Goal: Information Seeking & Learning: Learn about a topic

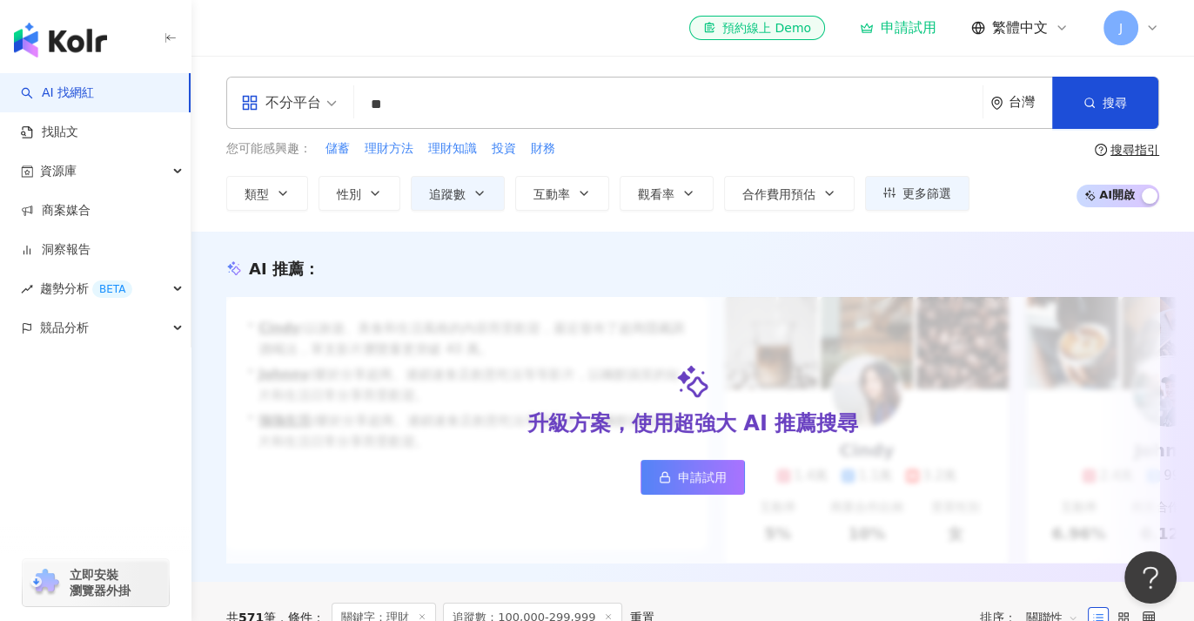
click at [427, 89] on input "**" at bounding box center [668, 104] width 615 height 33
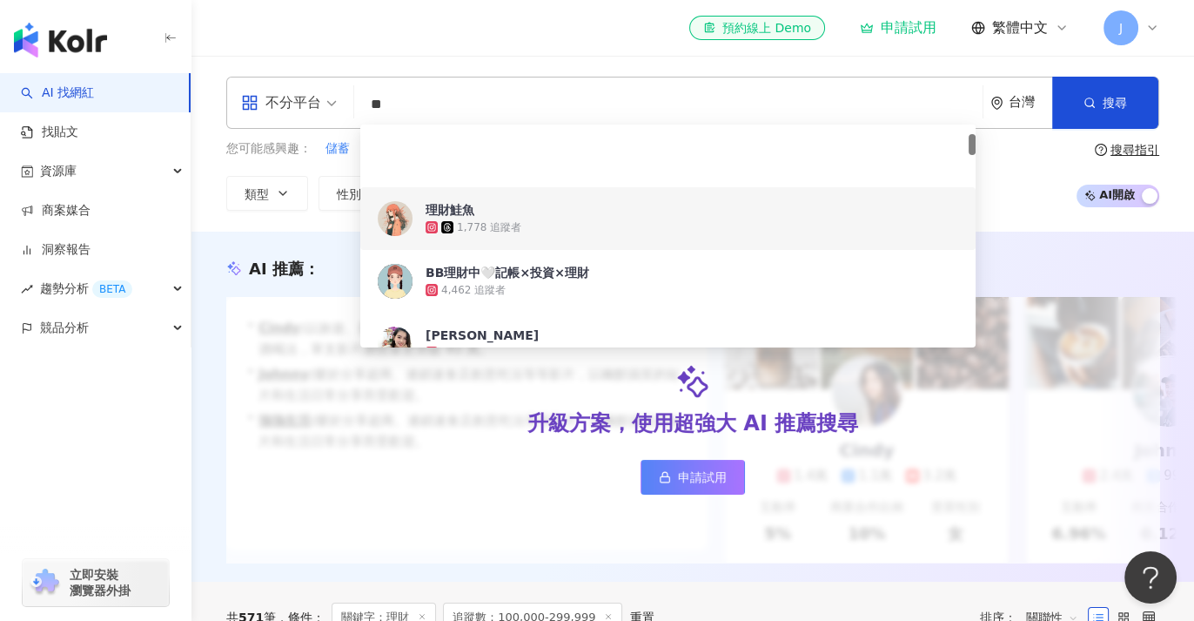
drag, startPoint x: 408, startPoint y: 100, endPoint x: 292, endPoint y: 78, distance: 117.8
click at [292, 78] on div "不分平台 ** 台灣 搜尋 e5a83ae1-2538-4208-9d6d-c65cc9ebe5d0 2d7e0d70-7d64-4063-868e-0cef…" at bounding box center [692, 103] width 933 height 52
paste input "**********"
type input "**********"
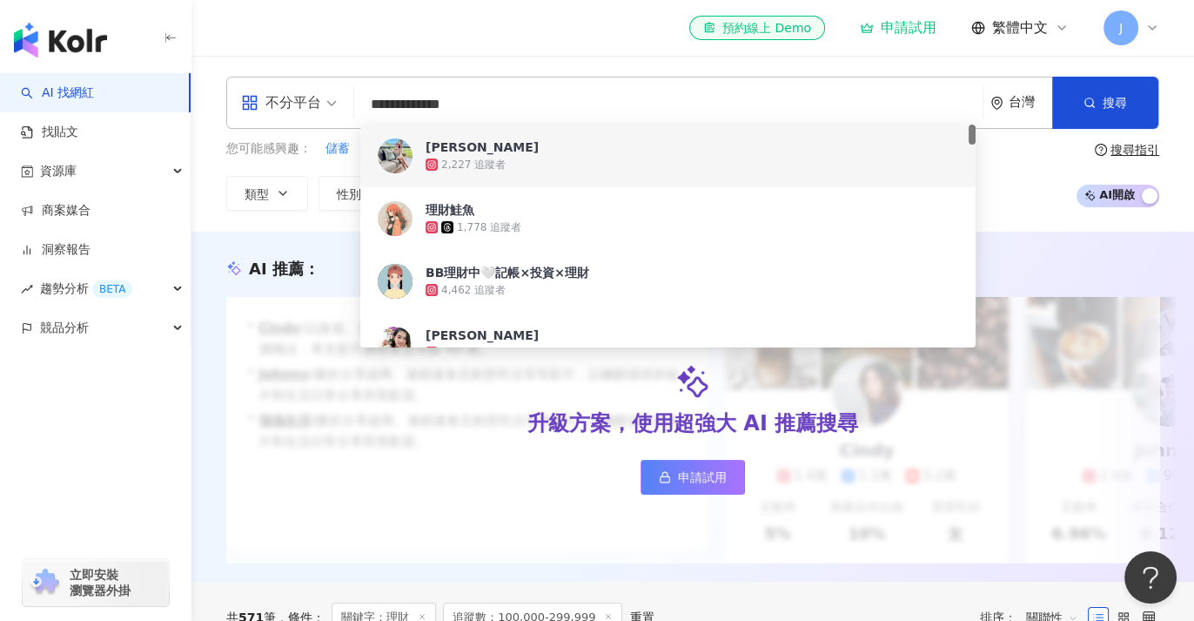
click at [508, 104] on input "**********" at bounding box center [668, 104] width 615 height 33
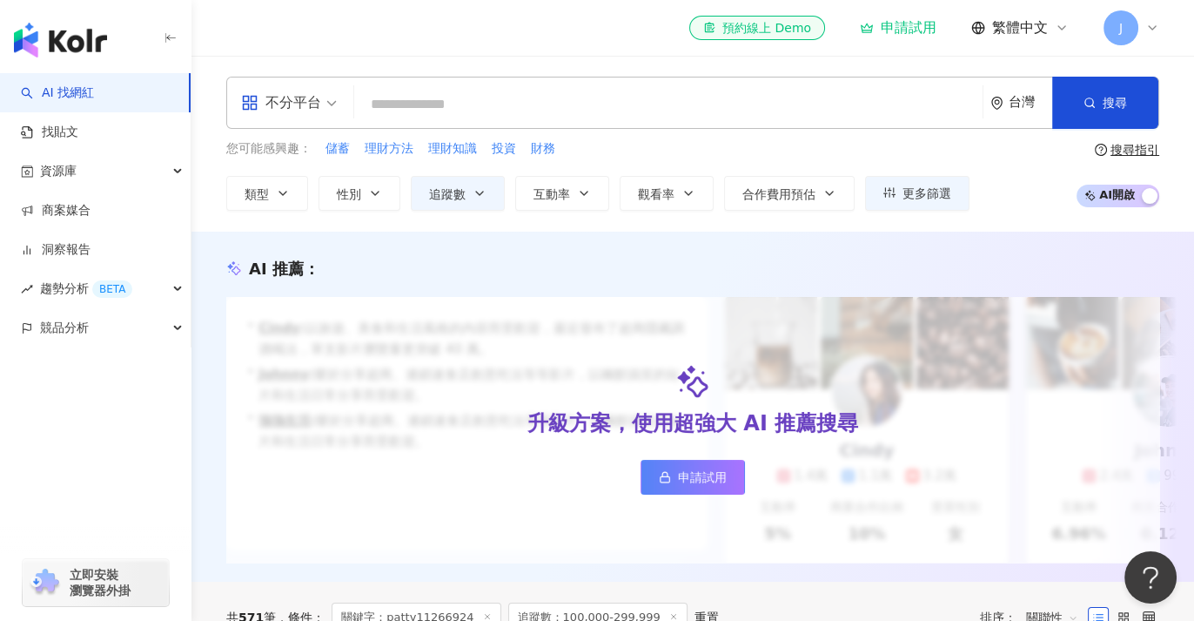
click at [387, 98] on input "search" at bounding box center [668, 104] width 615 height 33
paste input "**********"
type input "**********"
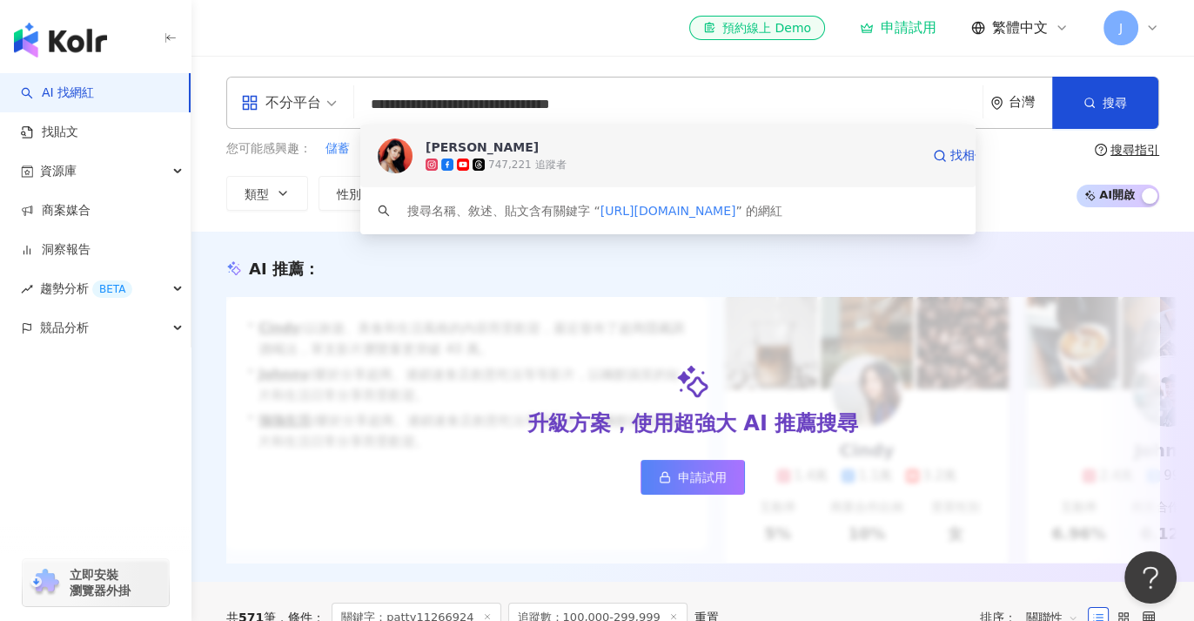
click at [480, 151] on span "Nancy" at bounding box center [673, 146] width 494 height 17
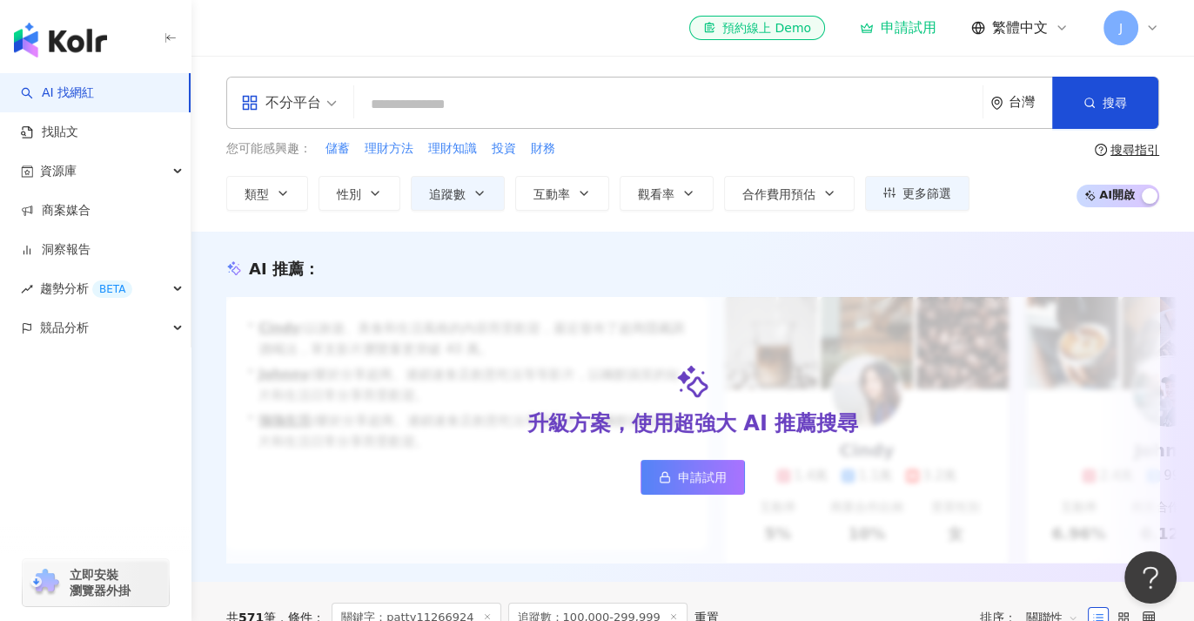
click at [435, 105] on input "search" at bounding box center [668, 104] width 615 height 33
click at [373, 96] on input "search" at bounding box center [668, 104] width 615 height 33
paste input "**********"
type input "**********"
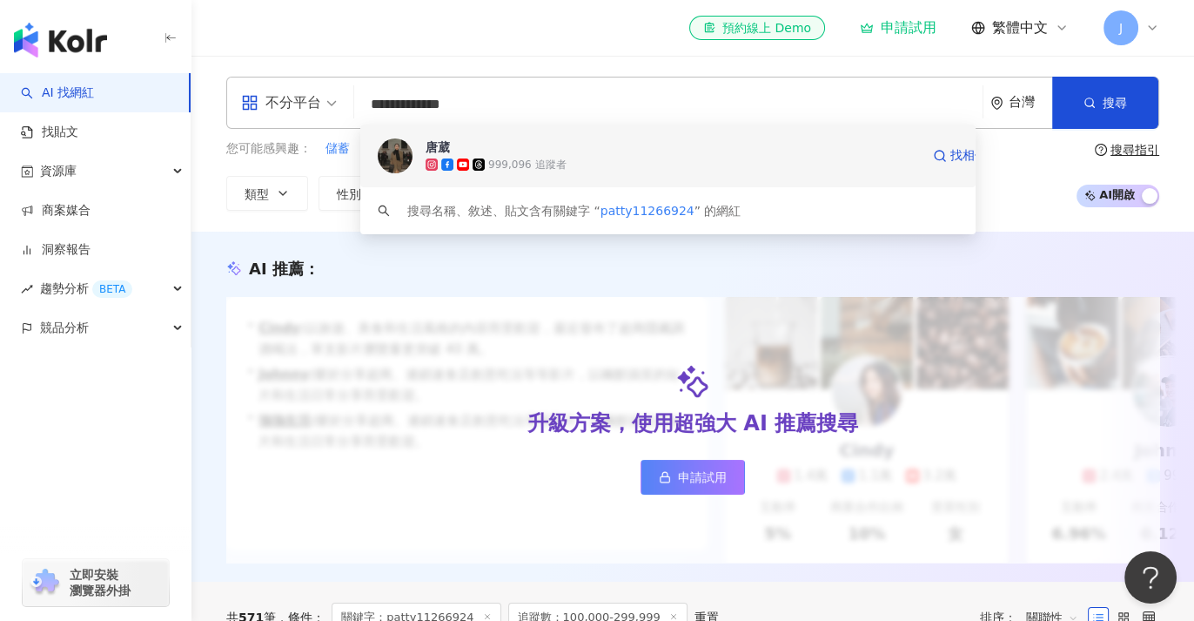
click at [450, 165] on icon at bounding box center [447, 164] width 12 height 12
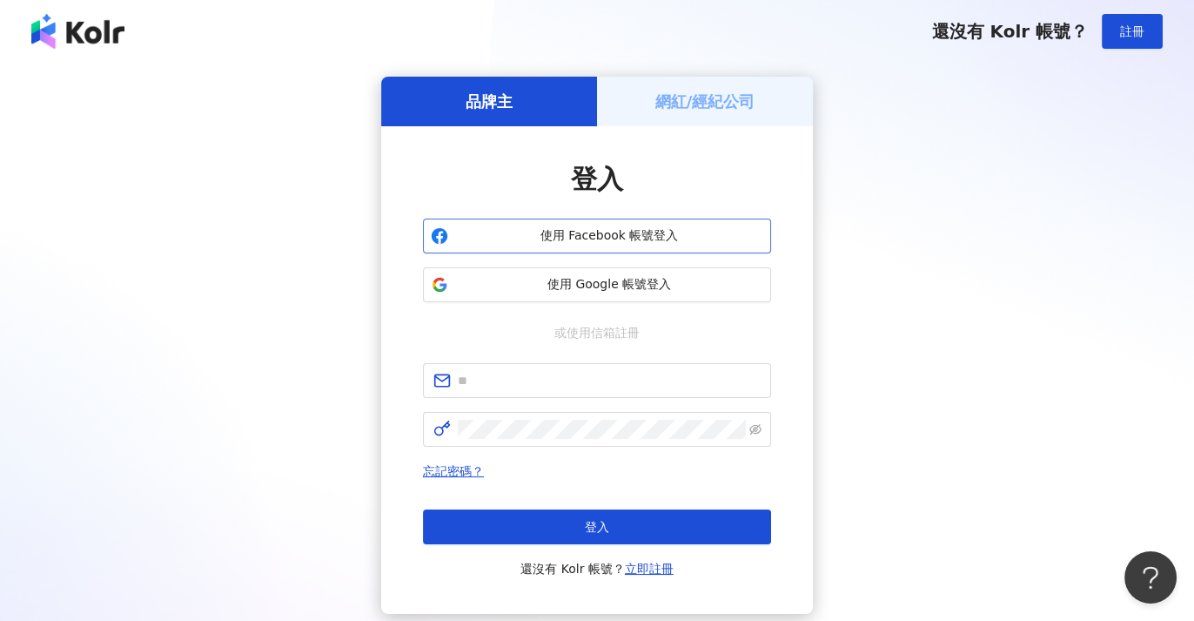
click at [554, 238] on span "使用 Facebook 帳號登入" at bounding box center [609, 235] width 308 height 17
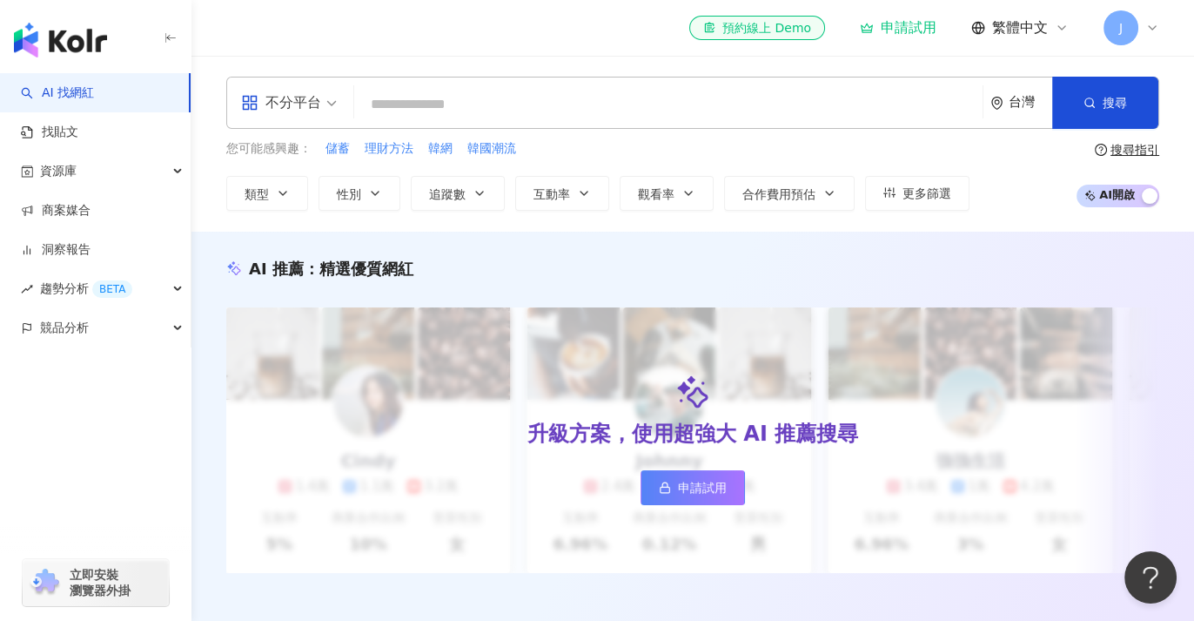
click at [396, 91] on input "search" at bounding box center [668, 104] width 615 height 33
type input "**********"
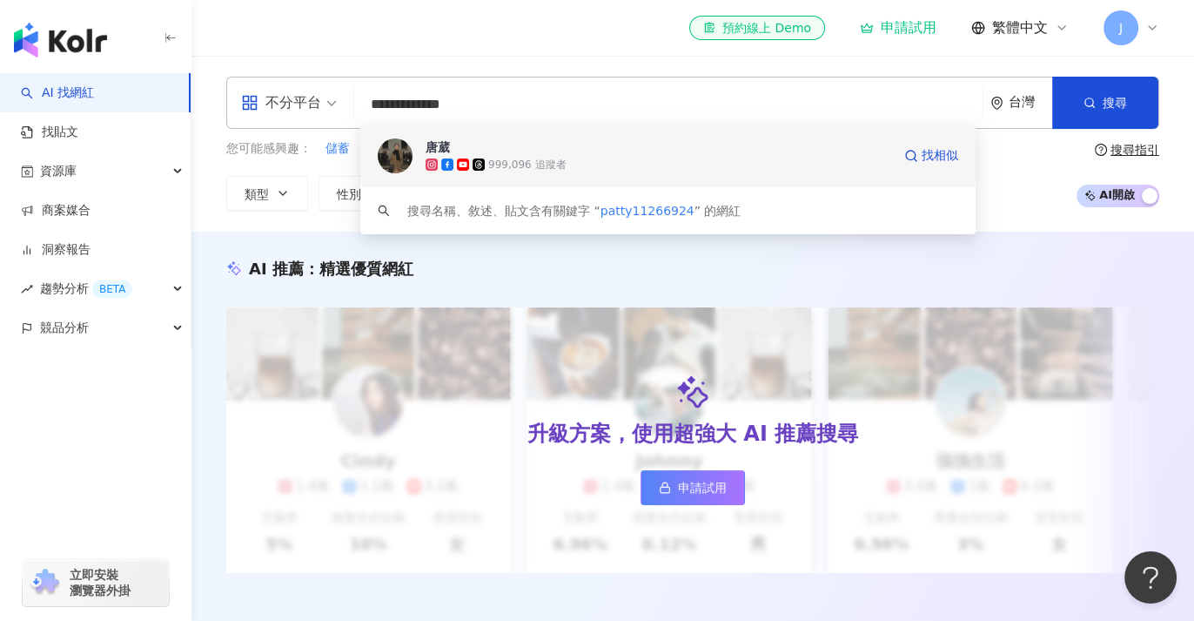
click at [527, 158] on div "999,096 追蹤者" at bounding box center [526, 165] width 77 height 15
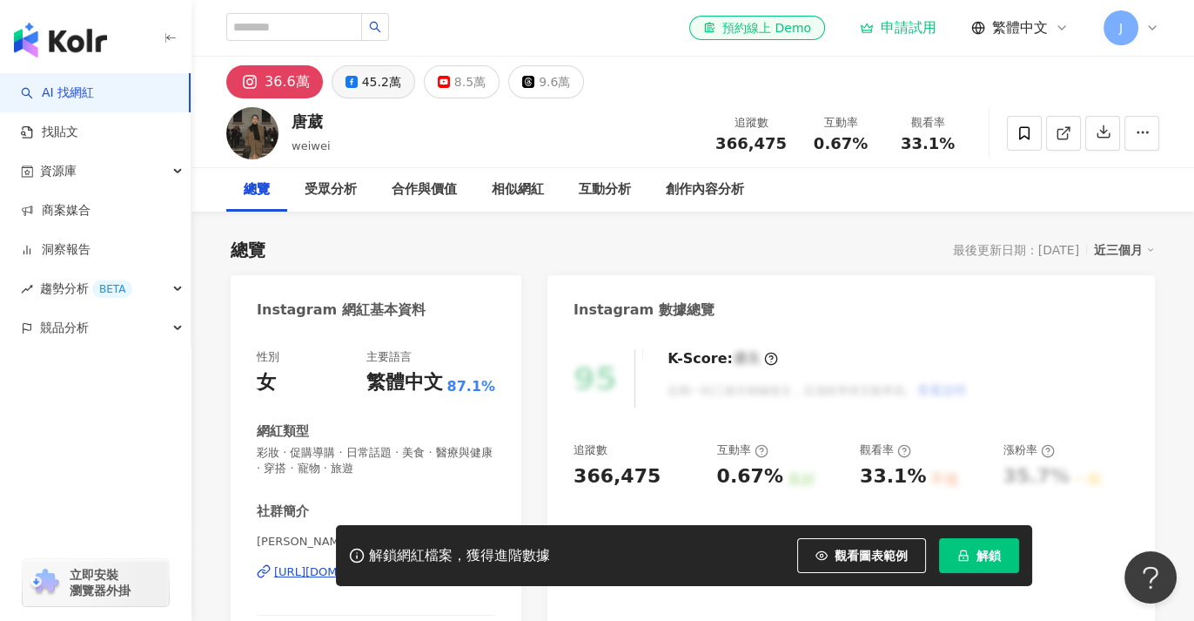
click at [373, 83] on div "45.2萬" at bounding box center [381, 82] width 39 height 24
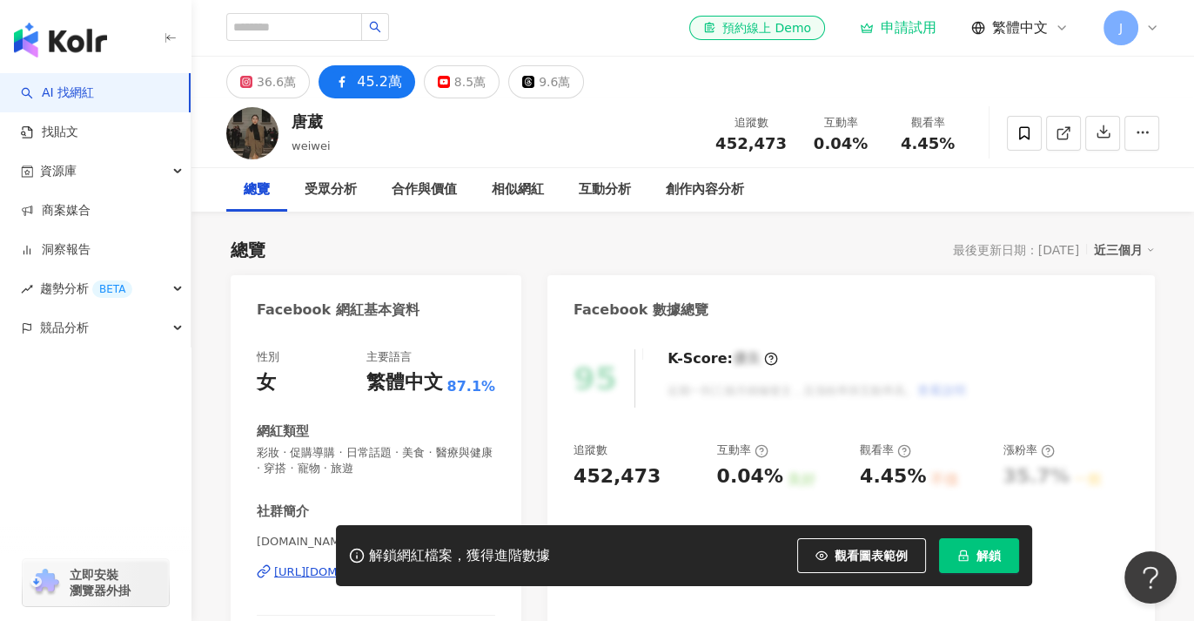
scroll to position [193, 0]
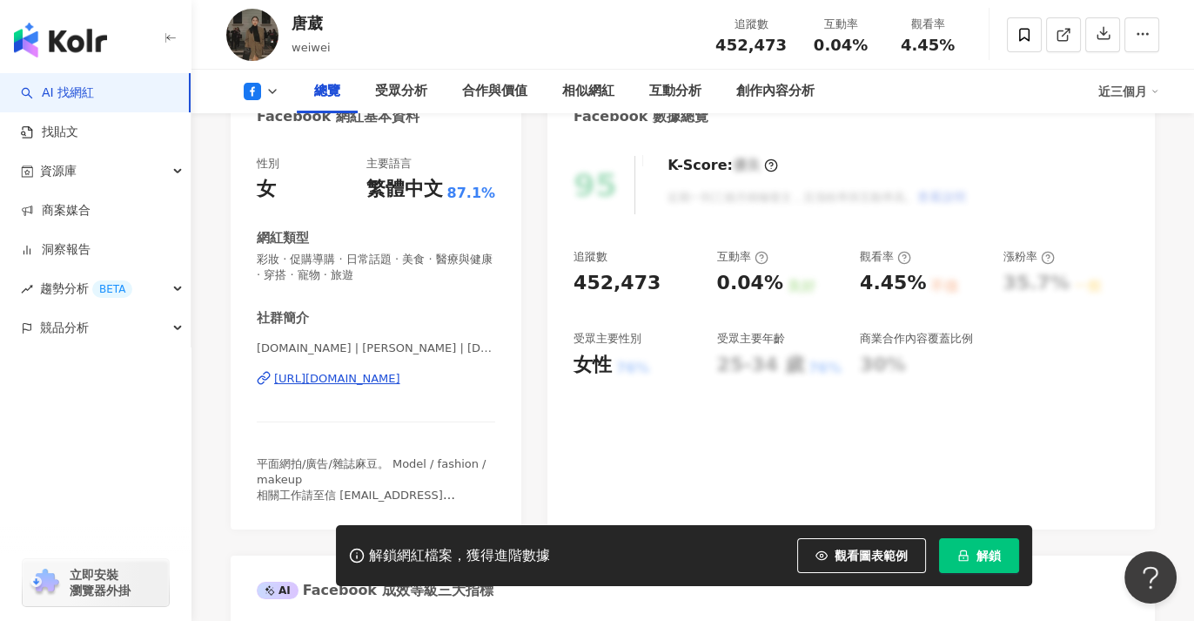
click at [388, 381] on div "https://www.facebook.com/169789146438787" at bounding box center [337, 379] width 126 height 16
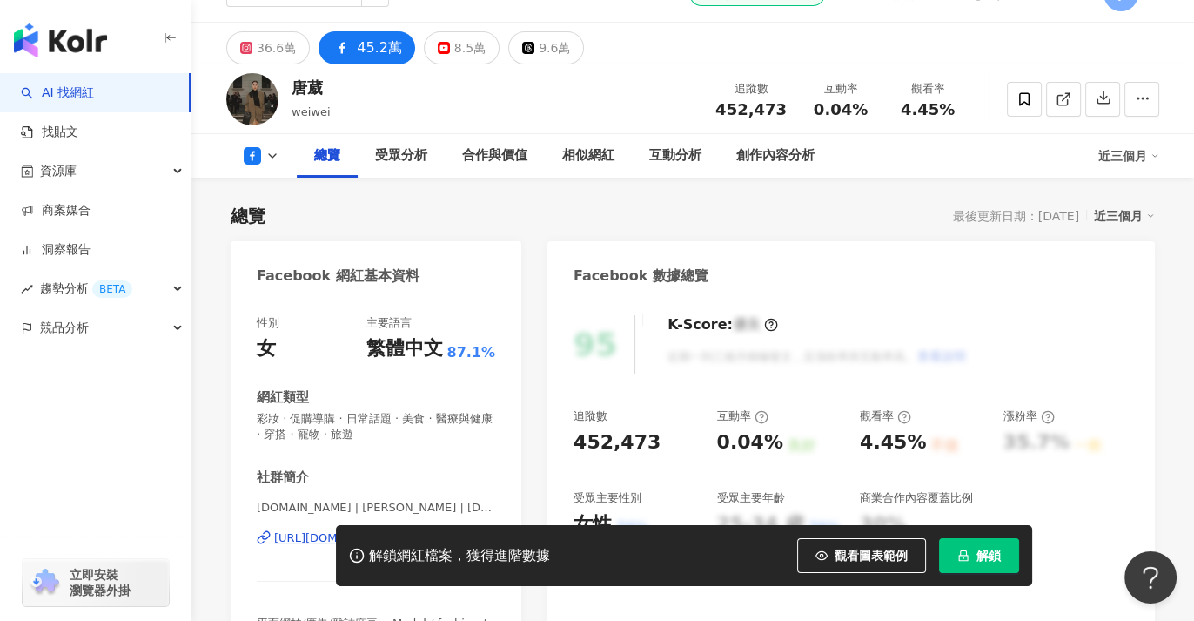
scroll to position [0, 0]
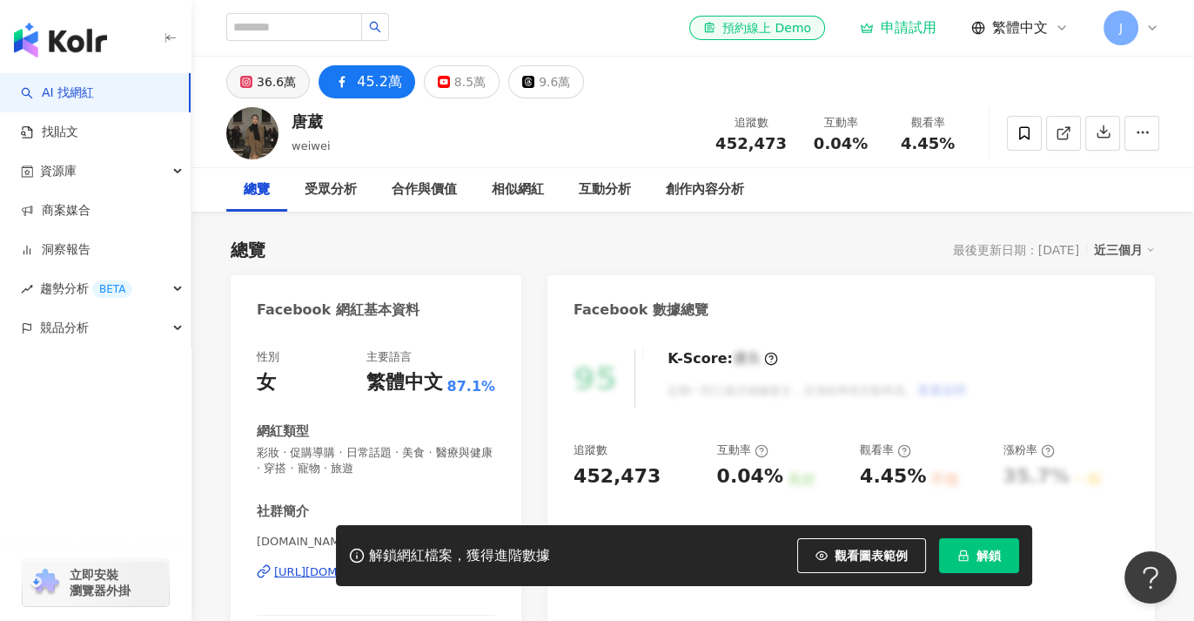
click at [271, 71] on div "36.6萬" at bounding box center [276, 82] width 39 height 24
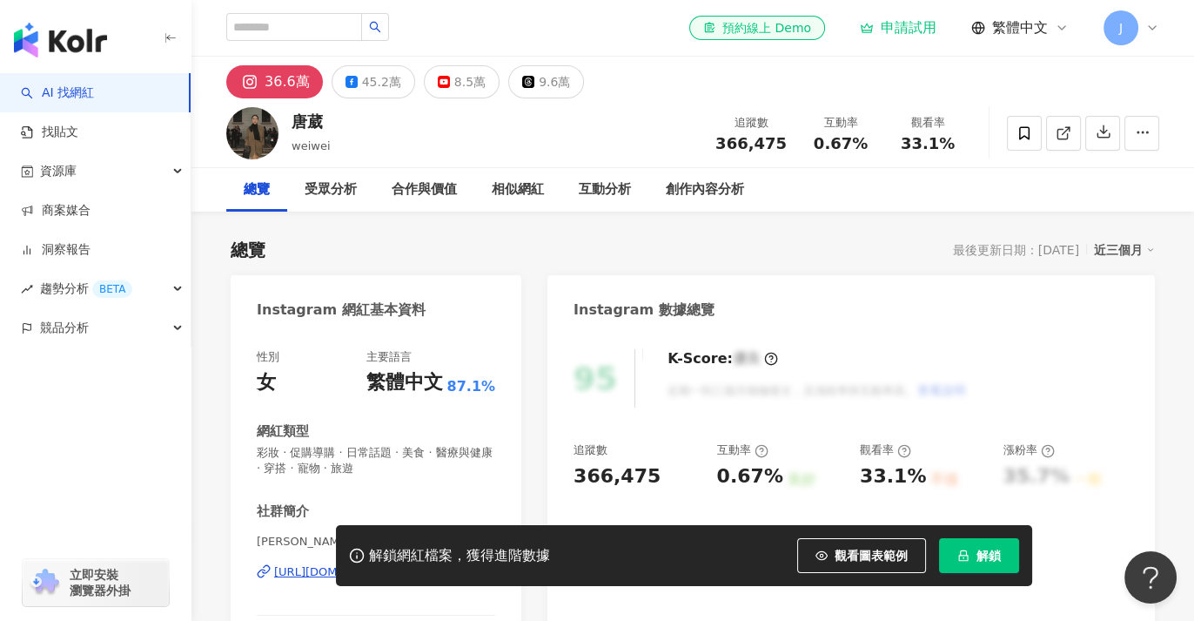
click at [226, 65] on button "36.6萬" at bounding box center [274, 81] width 97 height 33
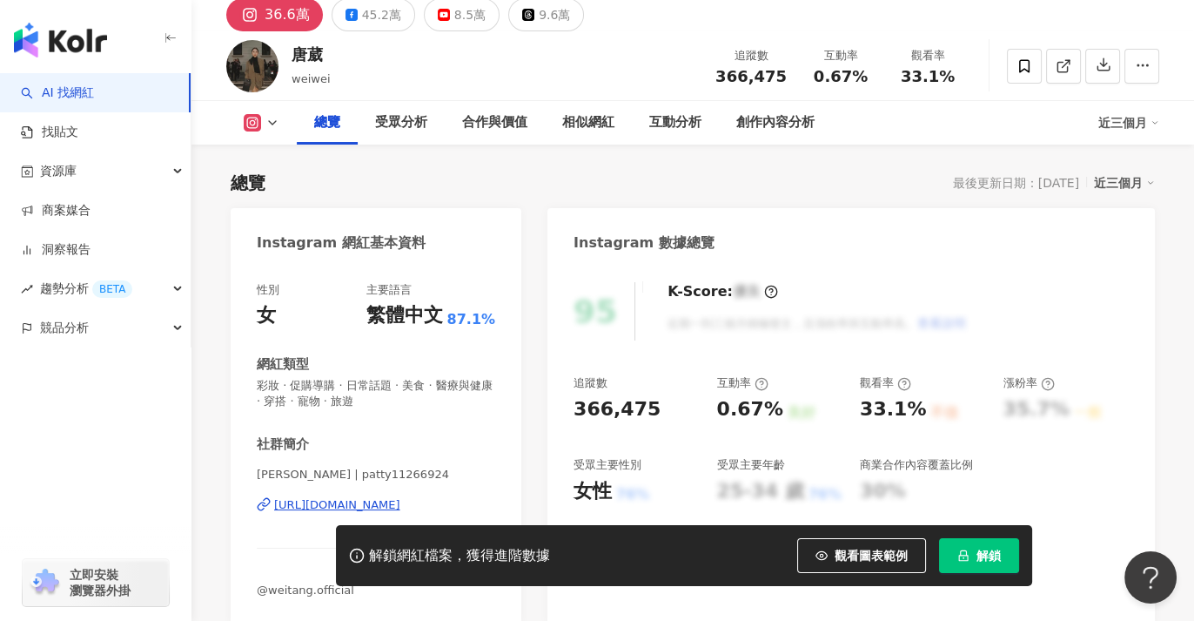
scroll to position [97, 0]
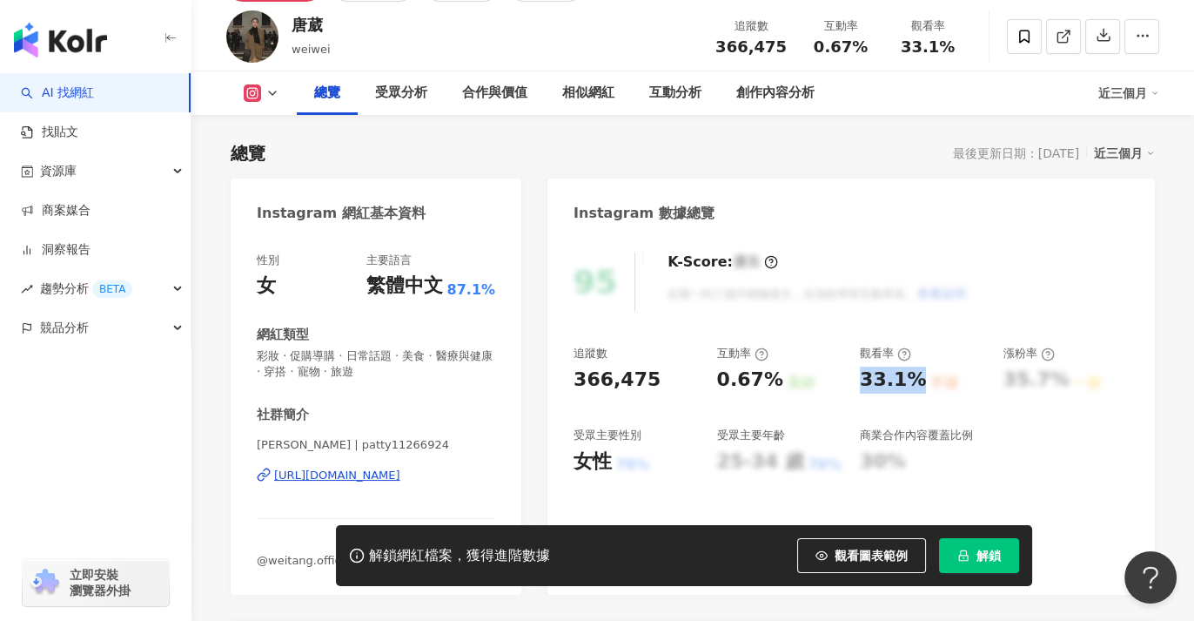
drag, startPoint x: 872, startPoint y: 381, endPoint x: 915, endPoint y: 381, distance: 42.7
click at [915, 381] on div "33.1%" at bounding box center [893, 379] width 66 height 27
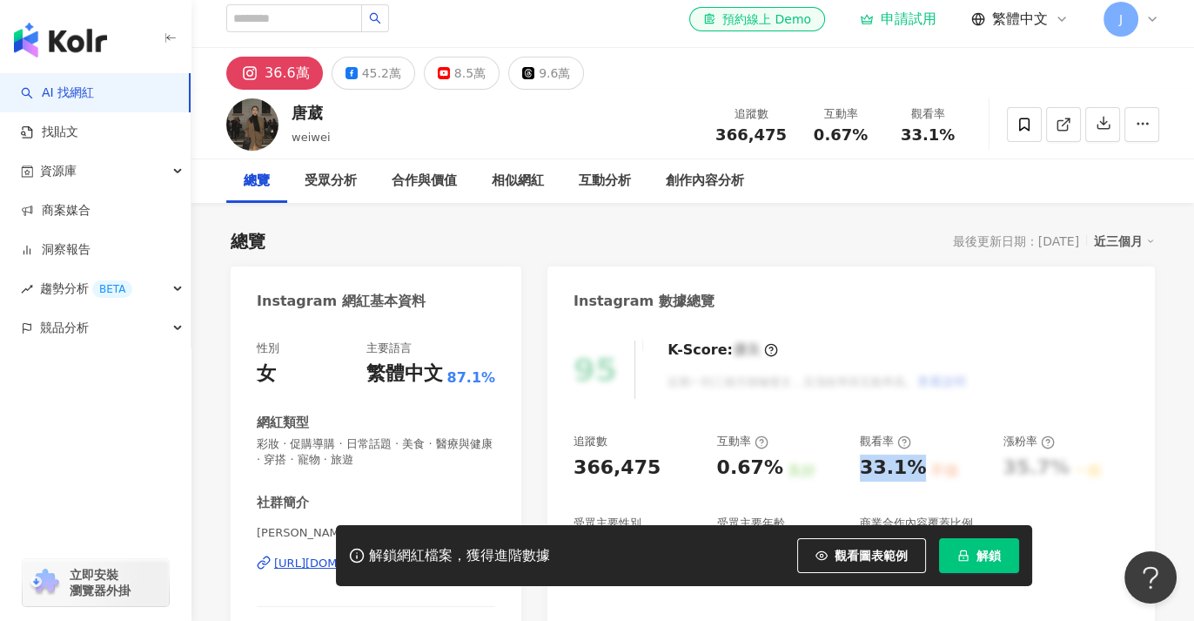
scroll to position [0, 0]
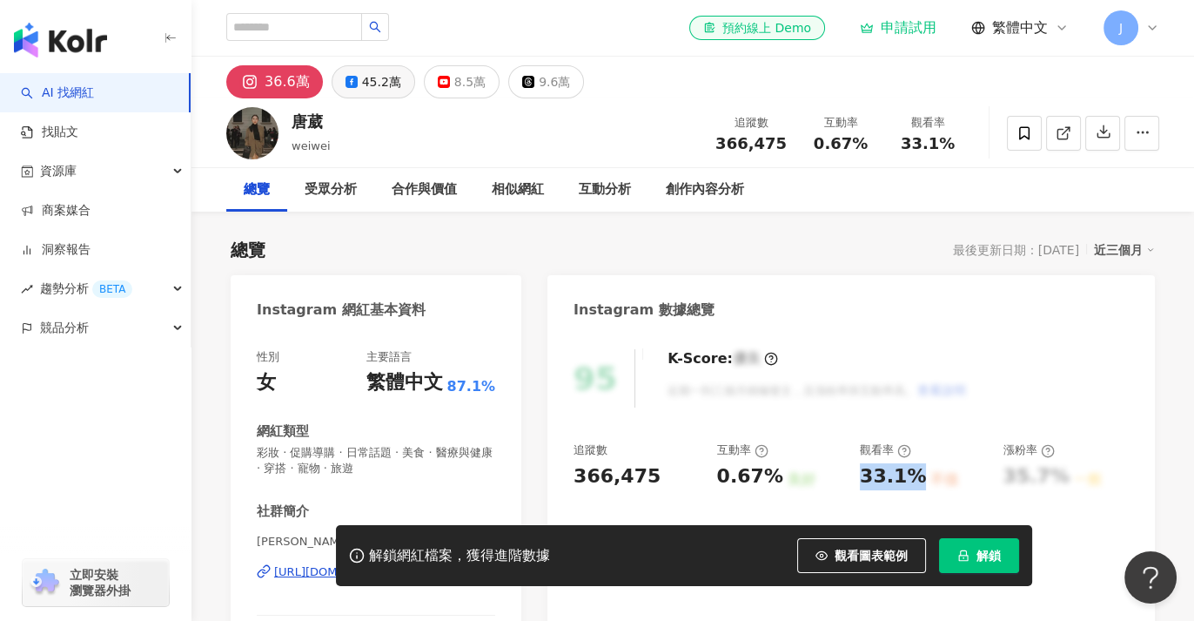
click at [380, 81] on div "45.2萬" at bounding box center [381, 82] width 39 height 24
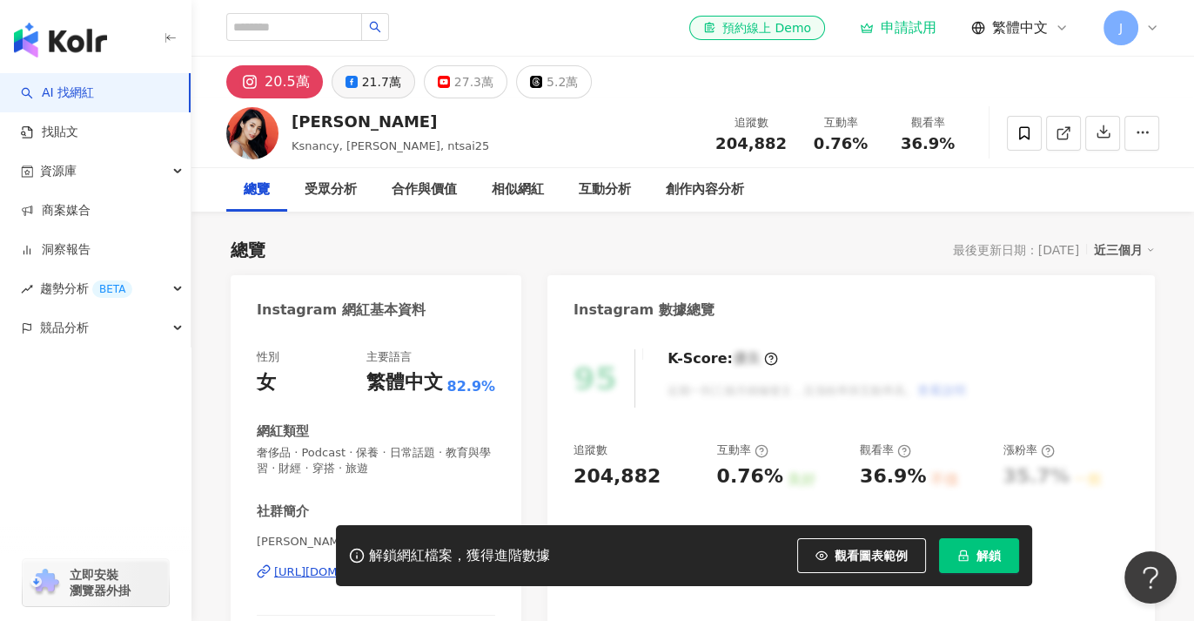
click at [367, 81] on div "21.7萬" at bounding box center [381, 82] width 39 height 24
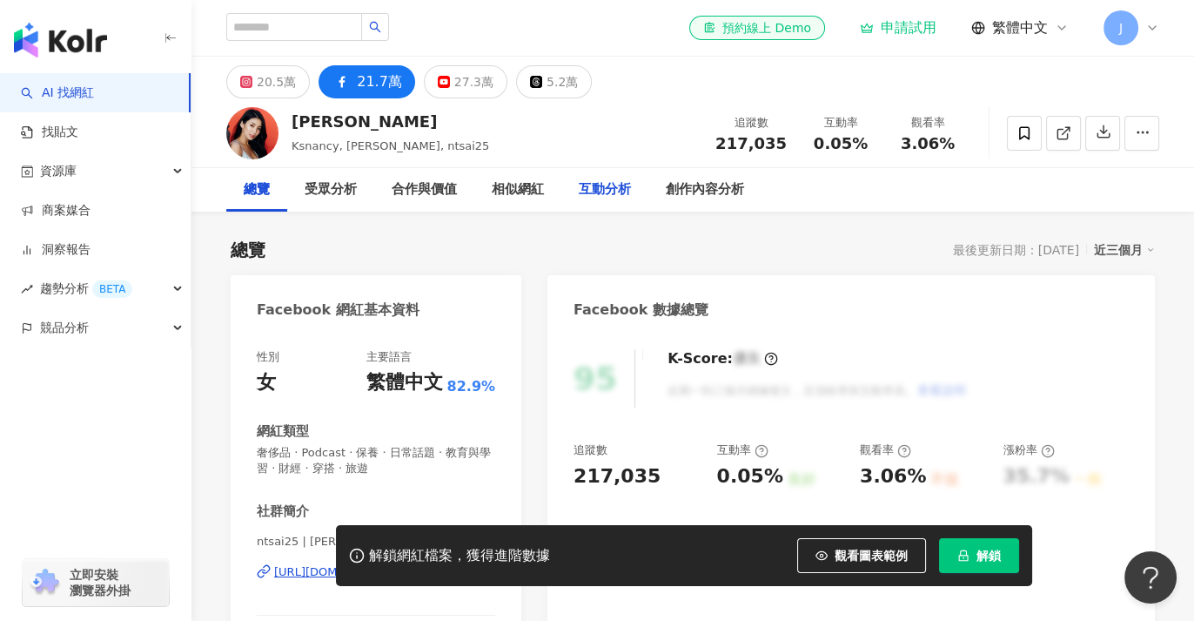
click at [601, 197] on div "互動分析" at bounding box center [605, 189] width 52 height 21
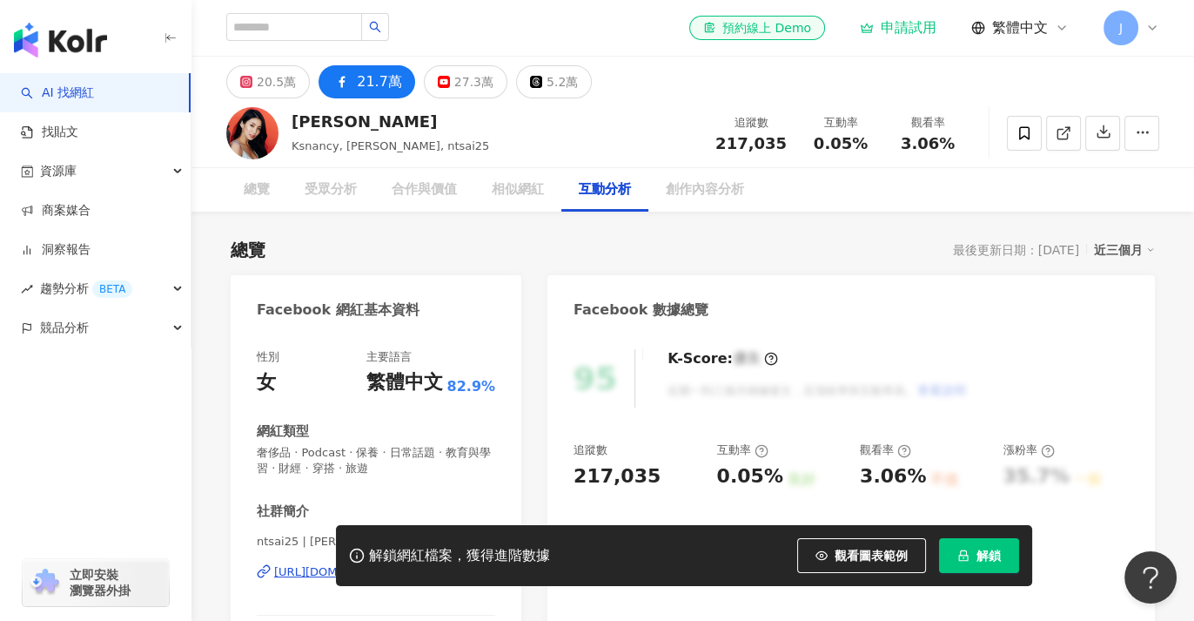
scroll to position [2790, 0]
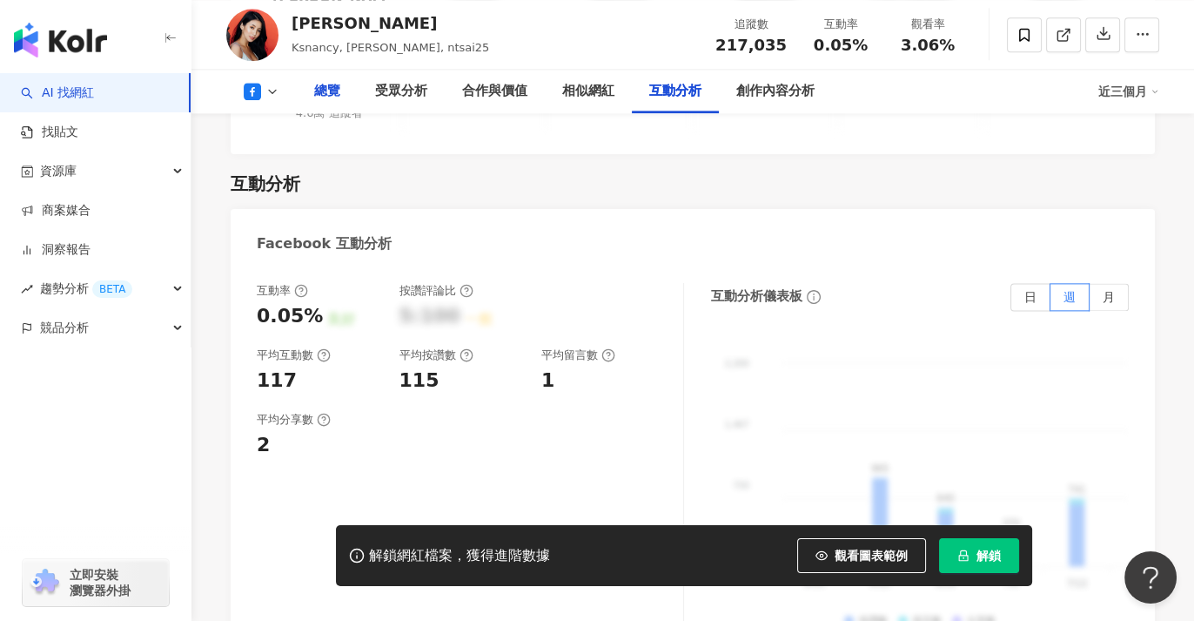
click at [320, 99] on div "總覽" at bounding box center [327, 91] width 26 height 21
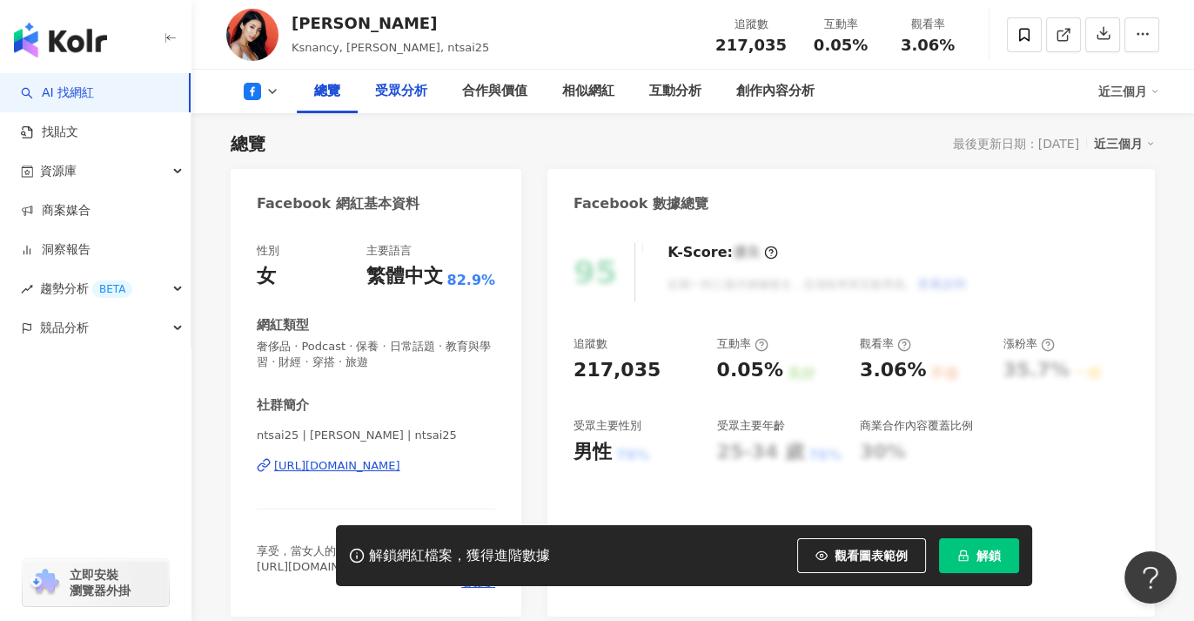
click at [416, 97] on div "受眾分析" at bounding box center [401, 91] width 52 height 21
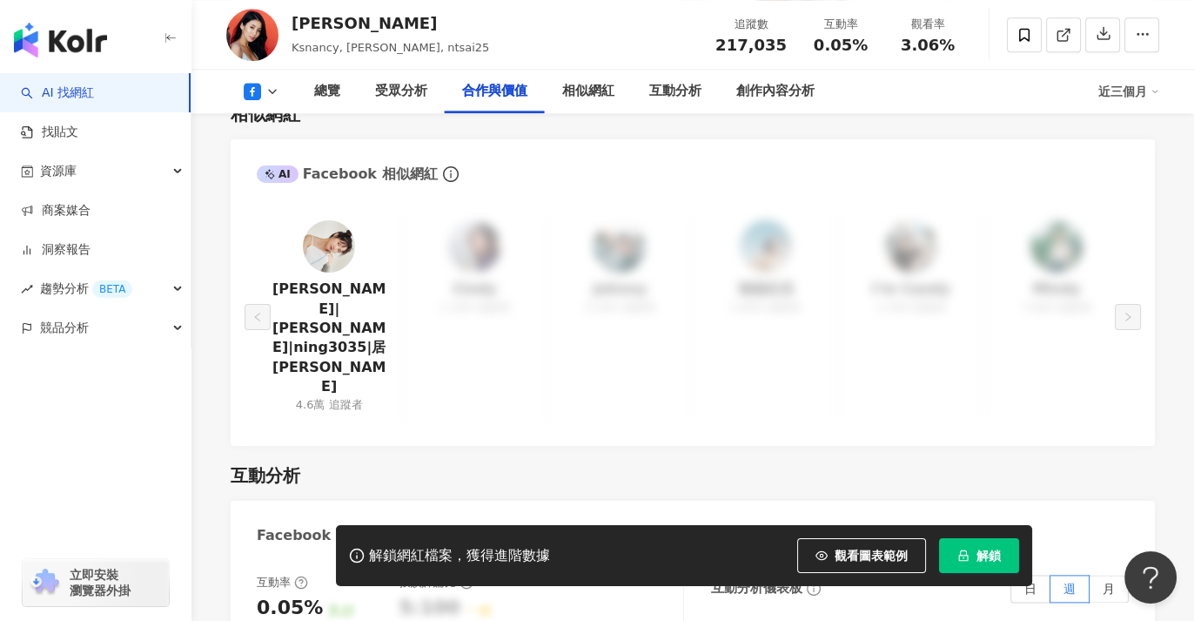
scroll to position [2382, 0]
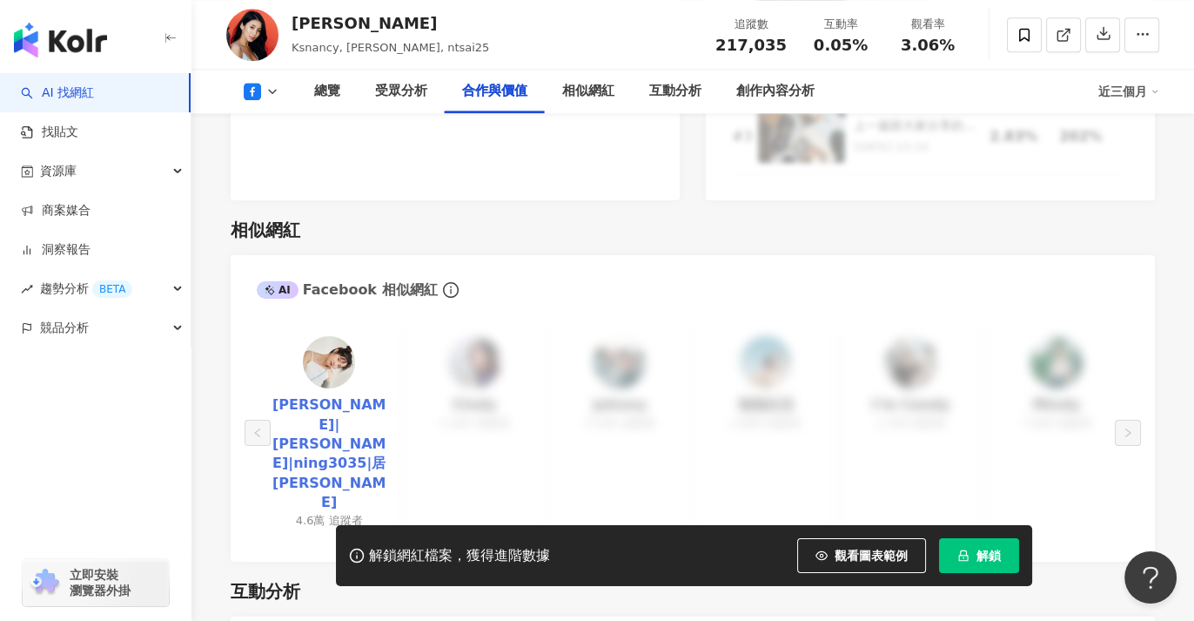
click at [340, 419] on link "居妮|Ginny|ning3035|居妮Ginny Daily" at bounding box center [329, 453] width 117 height 117
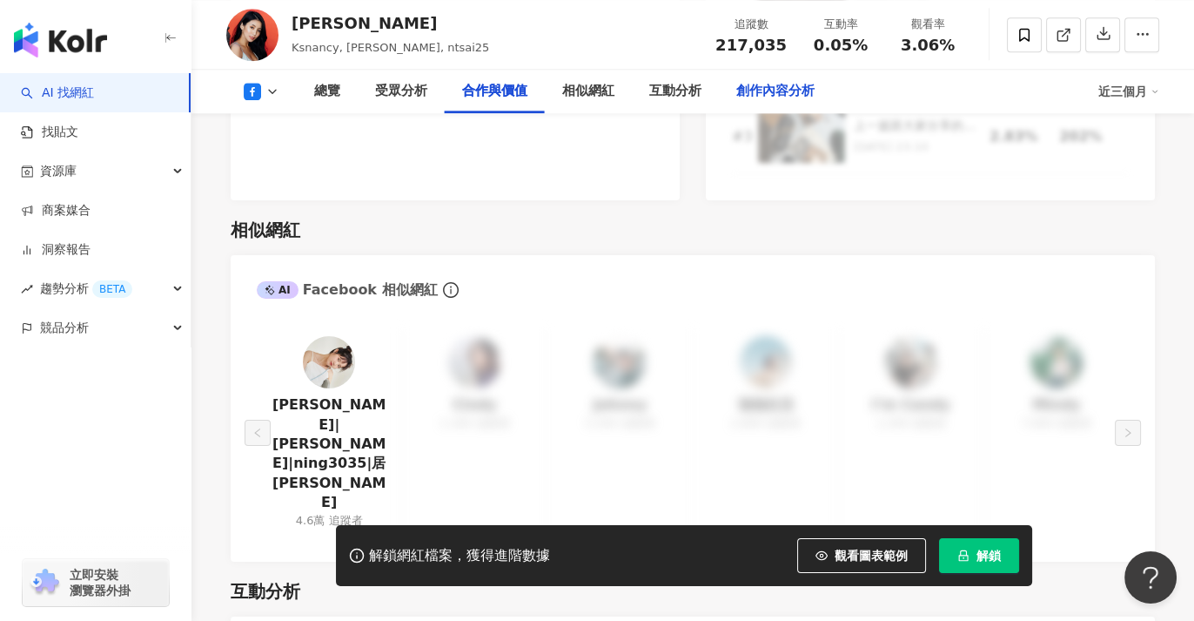
click at [768, 89] on div "創作內容分析" at bounding box center [775, 91] width 78 height 21
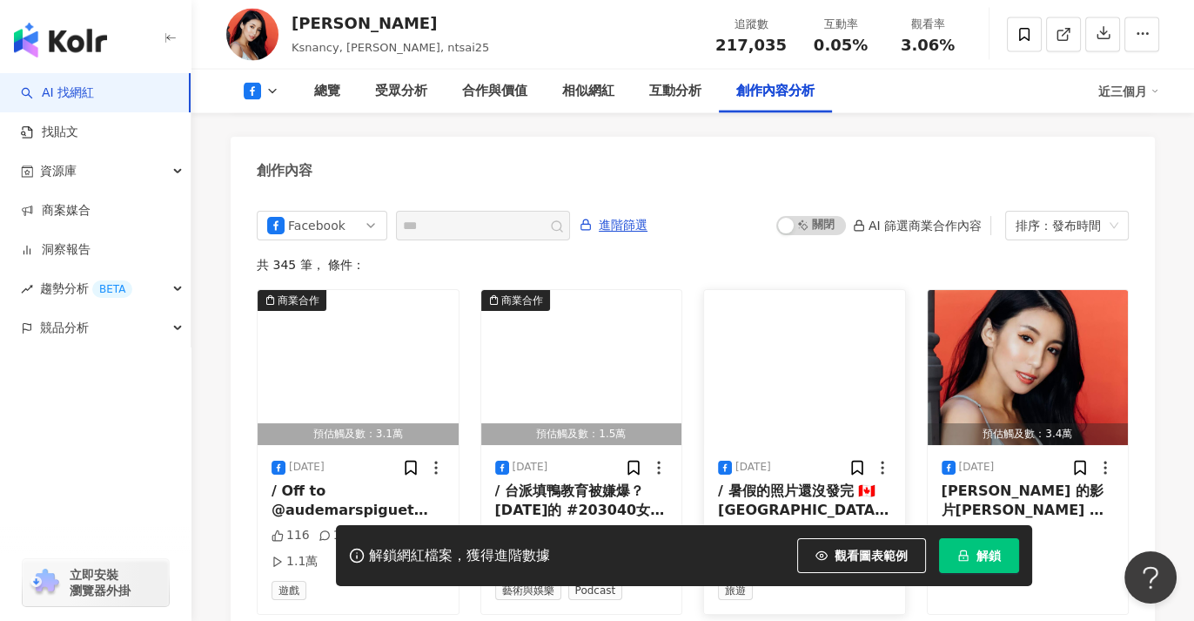
scroll to position [4813, 0]
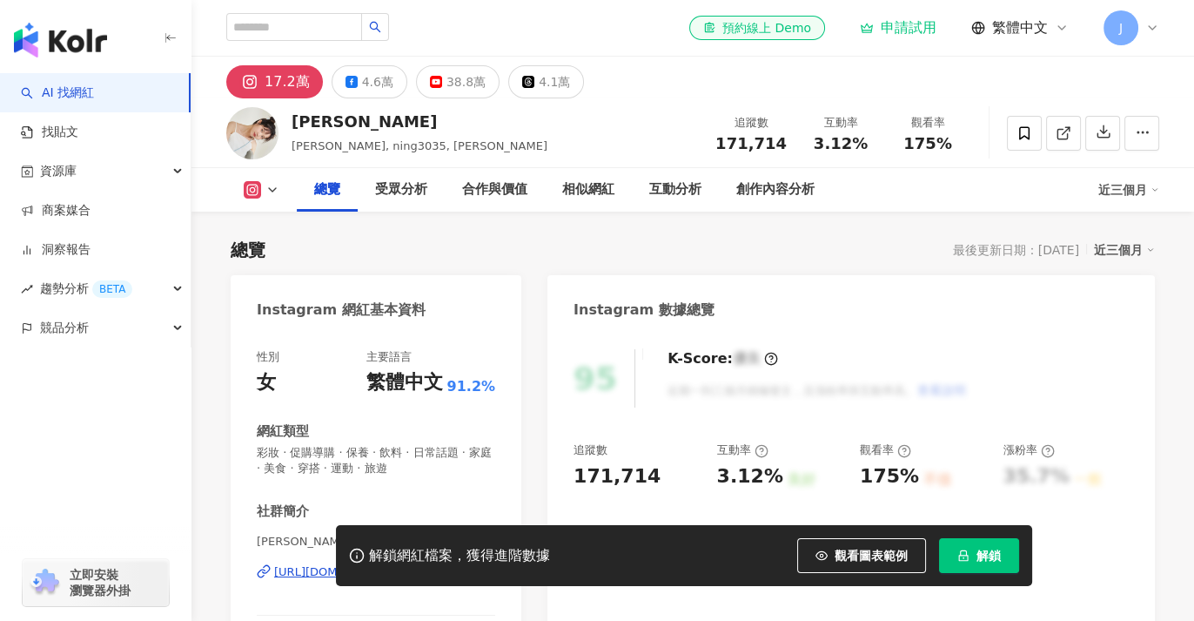
scroll to position [193, 0]
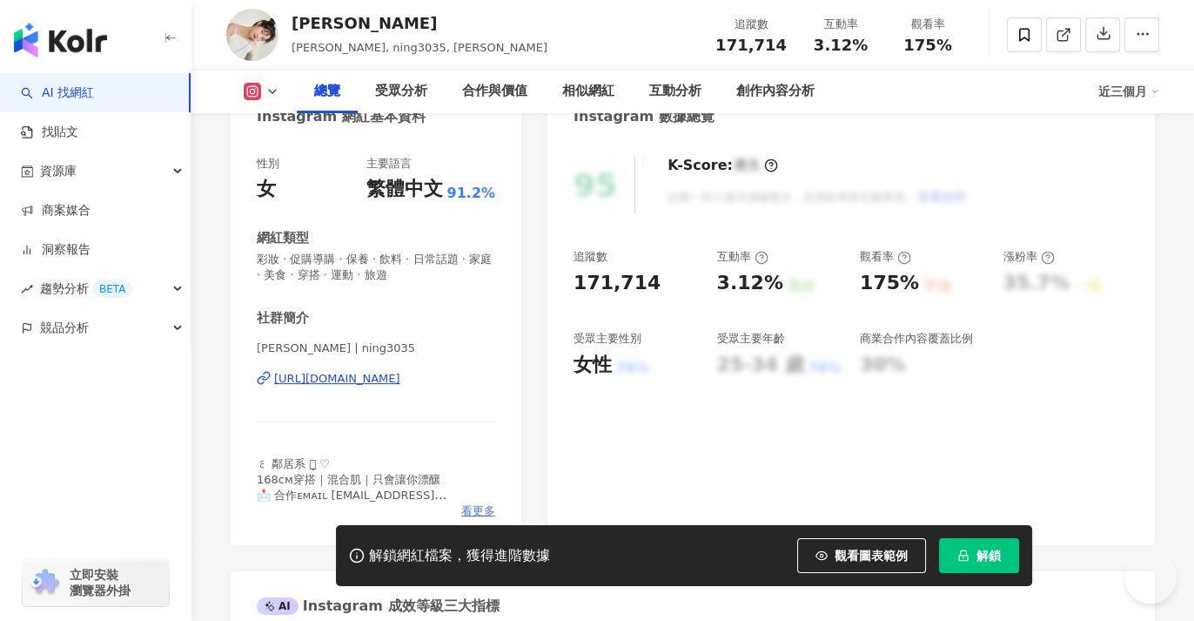
click at [475, 503] on span "看更多" at bounding box center [478, 511] width 34 height 16
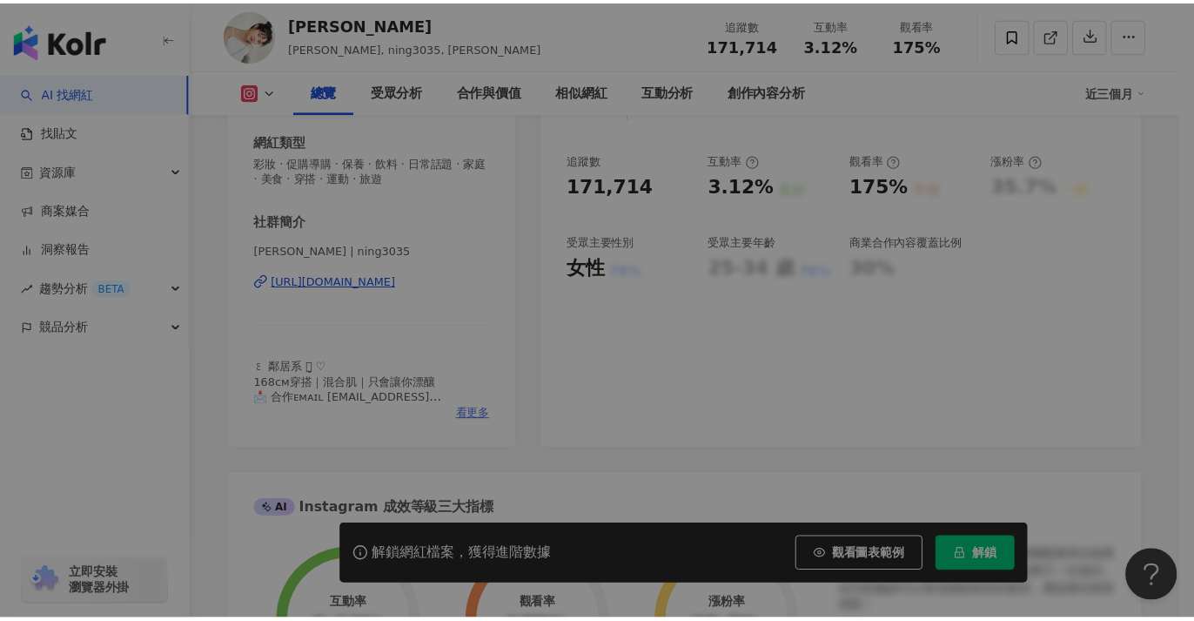
scroll to position [0, 0]
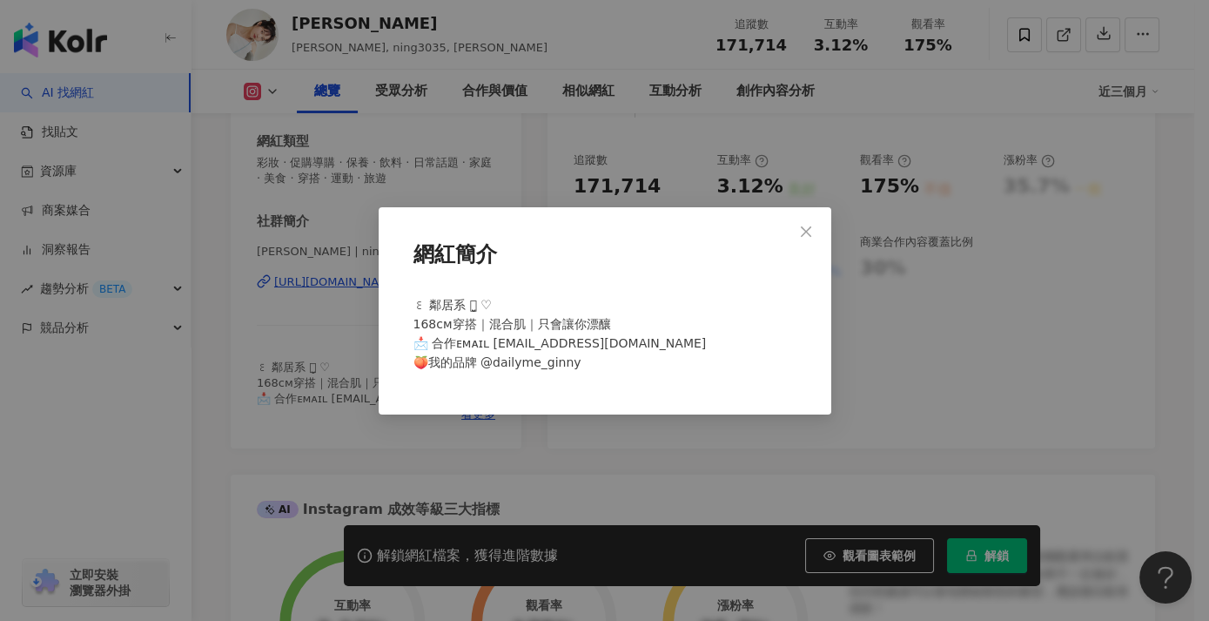
click at [213, 404] on div "網紅簡介 ꒰ 鄰居系 灬̤̬ ♡ 168ᴄᴍ穿搭｜混合肌｜只會讓你漂釀 📩 合作ᴇᴍᴀɪʟ Ning3035@gmail.com 🍑我的品牌 @dailyme…" at bounding box center [604, 310] width 1209 height 621
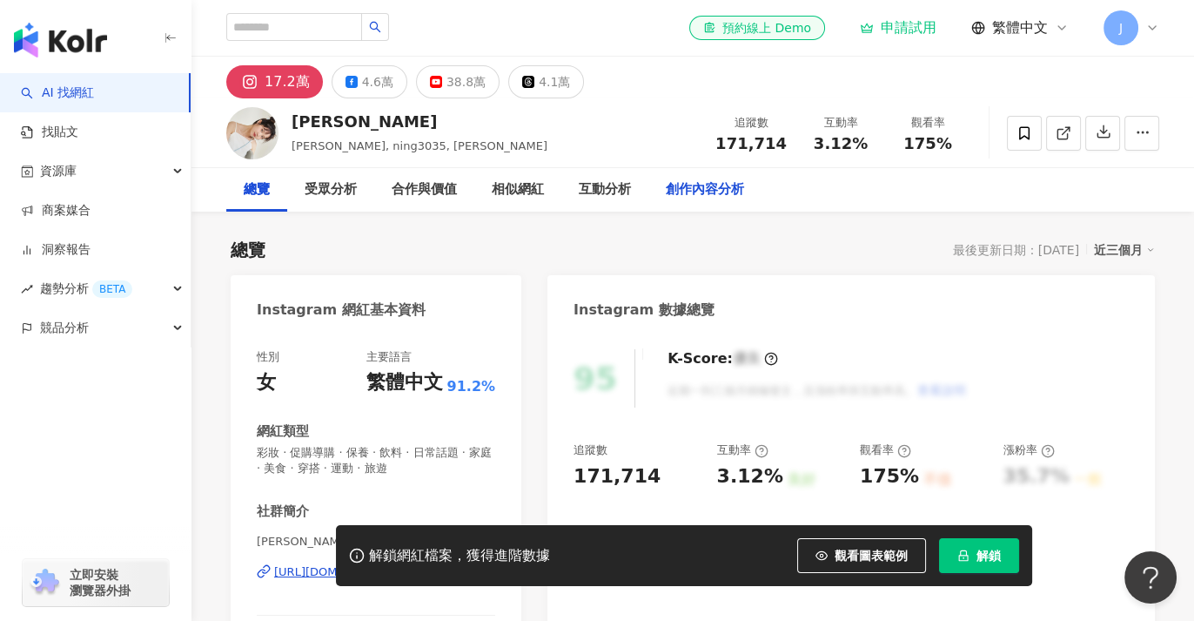
click at [718, 190] on div "創作內容分析" at bounding box center [705, 189] width 78 height 21
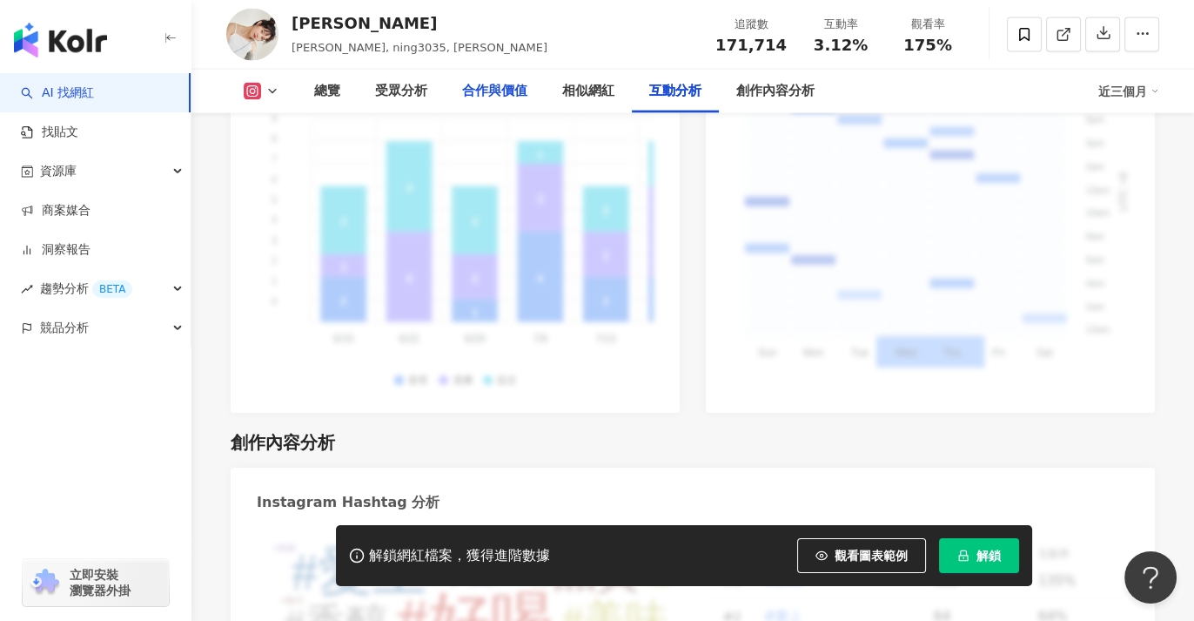
scroll to position [4586, 0]
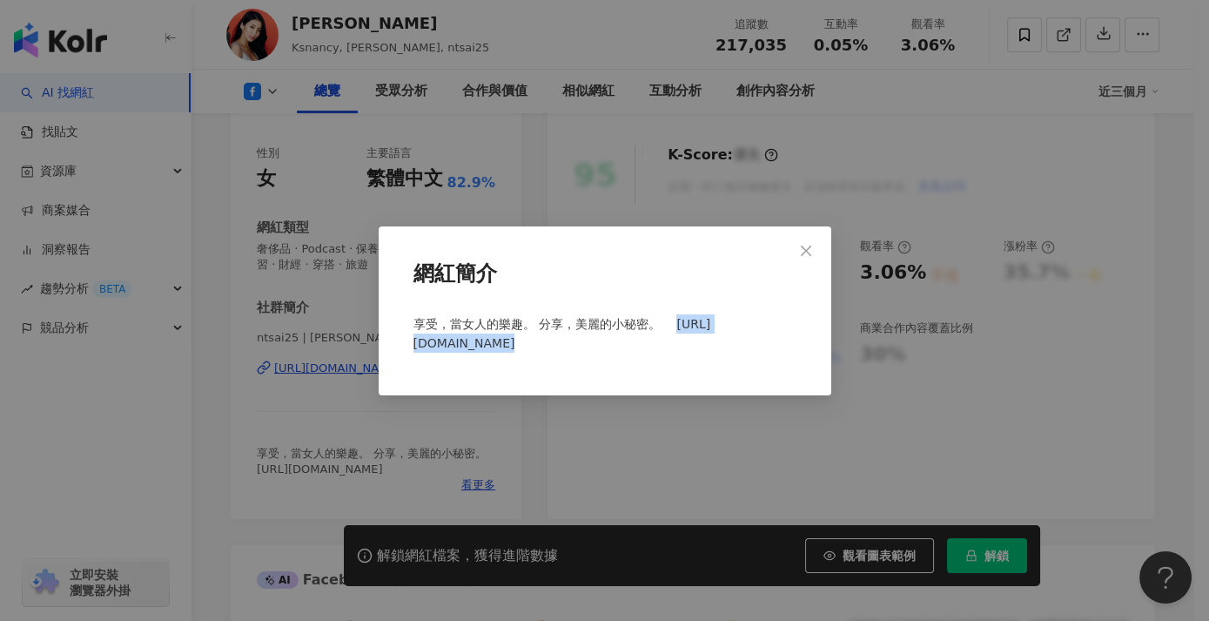
drag, startPoint x: 529, startPoint y: 344, endPoint x: 405, endPoint y: 342, distance: 124.5
click at [405, 342] on div "網紅簡介 享受，當女人的樂趣。 分享，美麗的小秘密。　 [URL][DOMAIN_NAME]" at bounding box center [605, 310] width 453 height 169
copy span "[URL][DOMAIN_NAME]"
drag, startPoint x: 810, startPoint y: 247, endPoint x: 768, endPoint y: 250, distance: 42.7
click at [811, 247] on icon "close" at bounding box center [806, 251] width 14 height 14
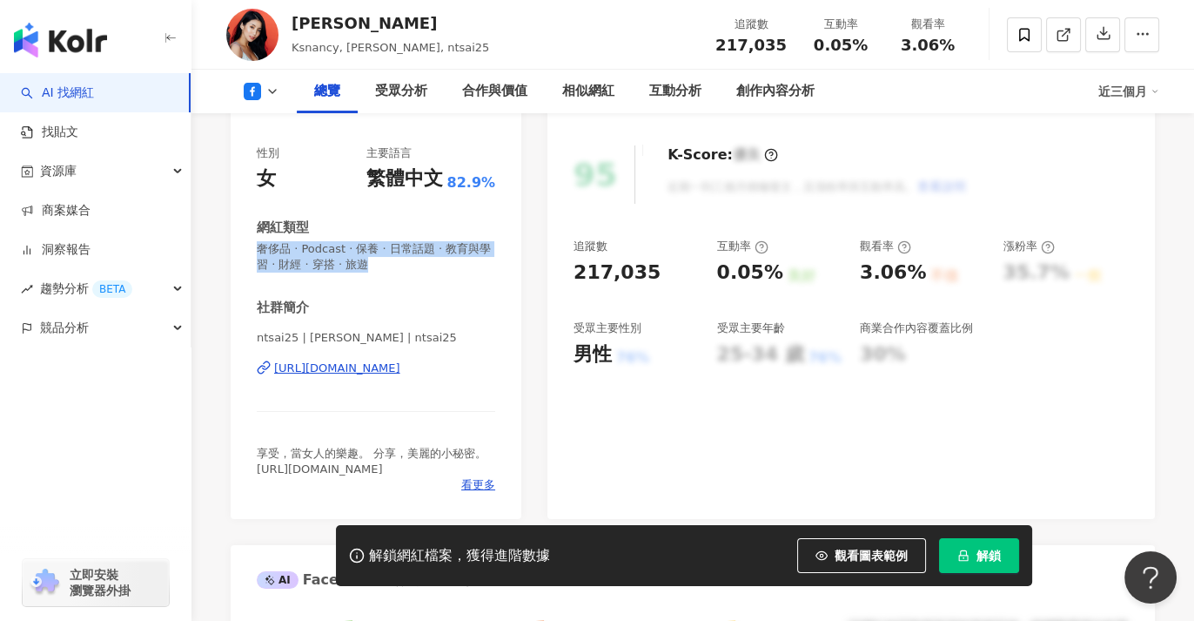
drag, startPoint x: 427, startPoint y: 270, endPoint x: 240, endPoint y: 247, distance: 188.5
click at [240, 247] on div "性別 女 主要語言 繁體中文 82.9% 網紅類型 奢侈品 · Podcast · 保養 · 日常話題 · 教育與學習 · 財經 · 穿搭 · 旅遊 社群簡介…" at bounding box center [376, 323] width 291 height 391
copy span "奢侈品 · Podcast · 保養 · 日常話題 · 教育與學習 · 財經 · 穿搭 · 旅遊"
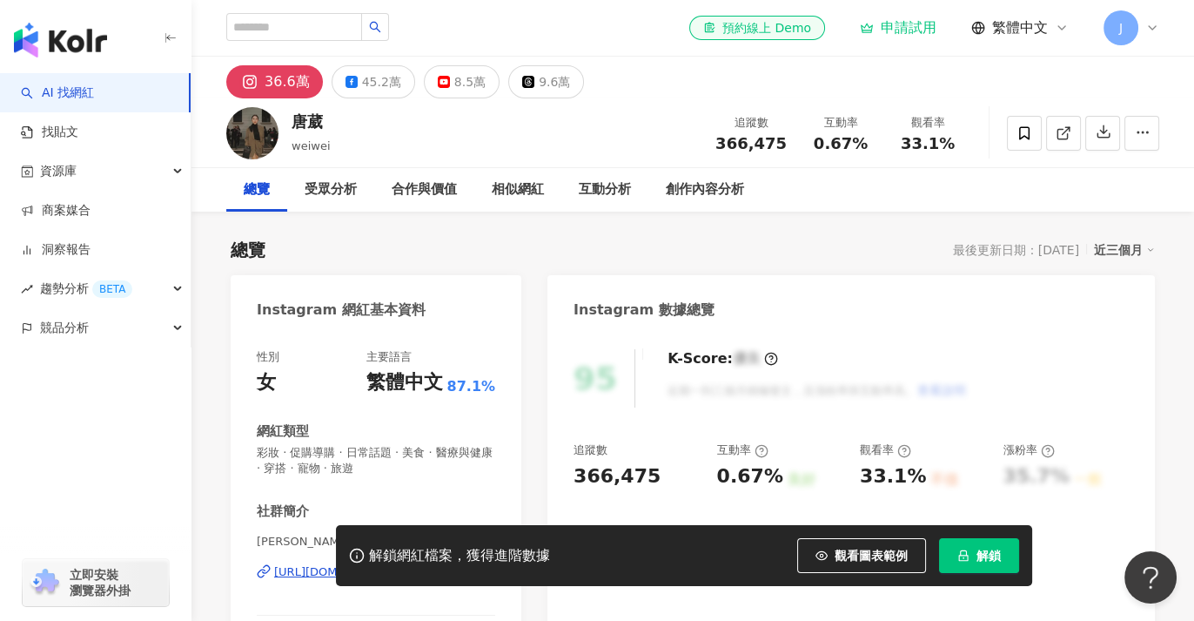
click at [364, 256] on div "總覽 最後更新日期：[DATE] 近三個月" at bounding box center [693, 250] width 924 height 24
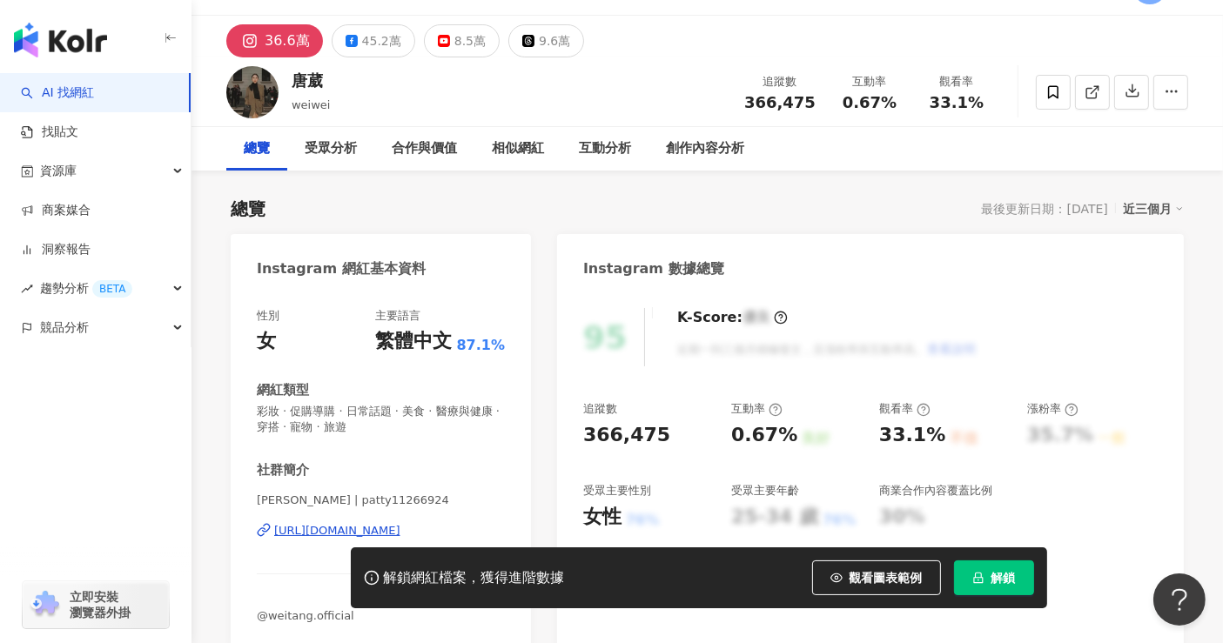
scroll to position [193, 0]
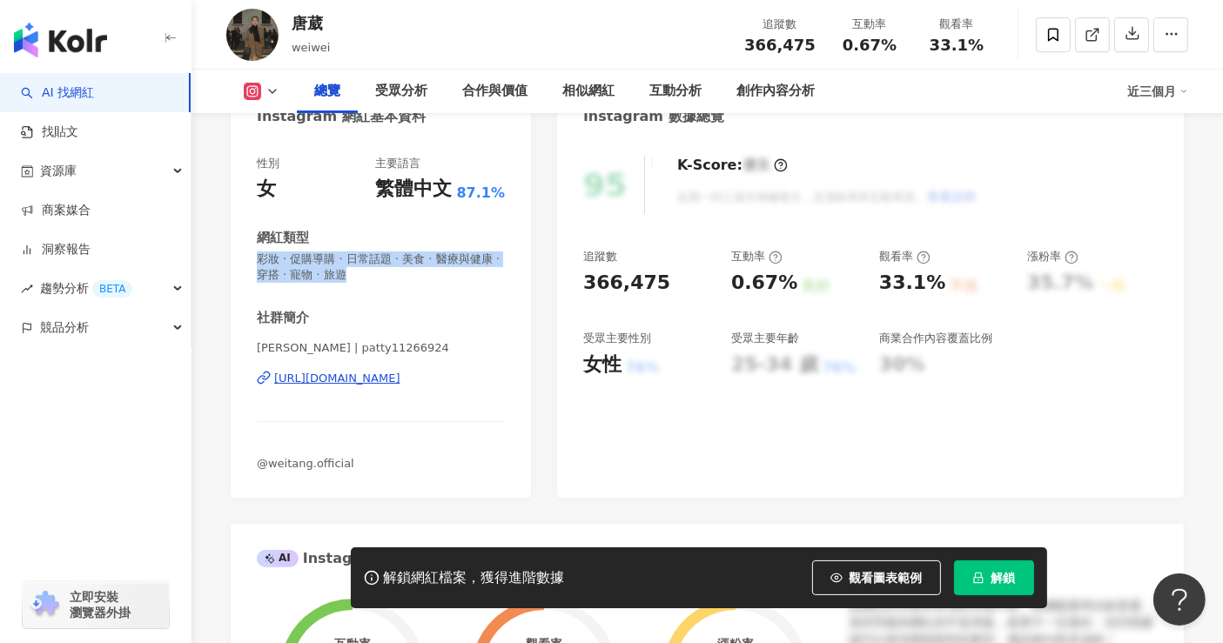
drag, startPoint x: 396, startPoint y: 279, endPoint x: 227, endPoint y: 257, distance: 170.4
copy span "彩妝 · 促購導購 · 日常話題 · 美食 · 醫療與健康 · 穿搭 · 寵物 · 旅遊"
